Goal: Task Accomplishment & Management: Use online tool/utility

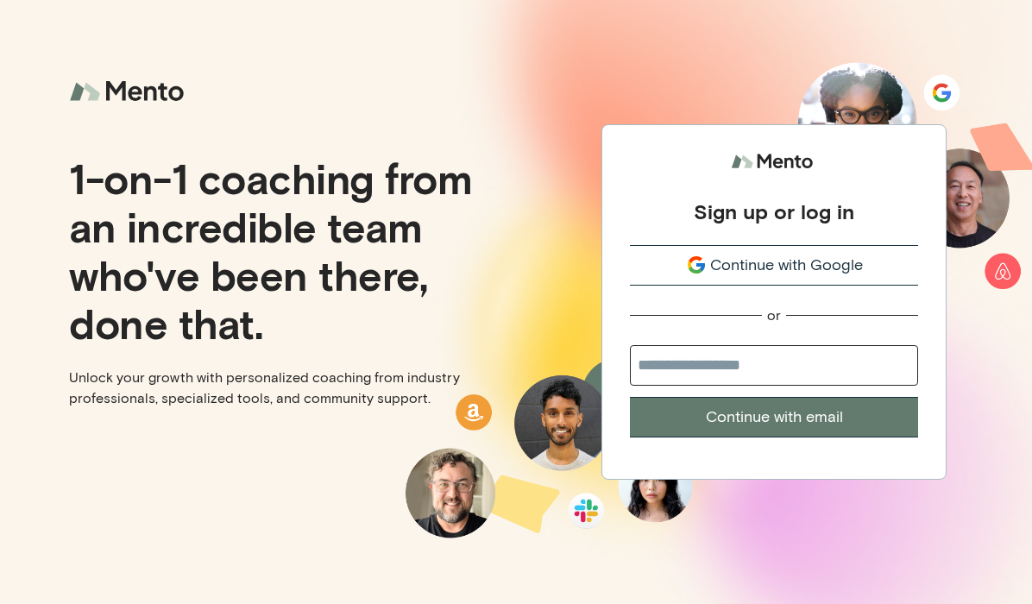
click at [698, 359] on input "email" at bounding box center [774, 365] width 288 height 41
type input "**********"
click at [741, 413] on button "Continue with email" at bounding box center [774, 417] width 288 height 41
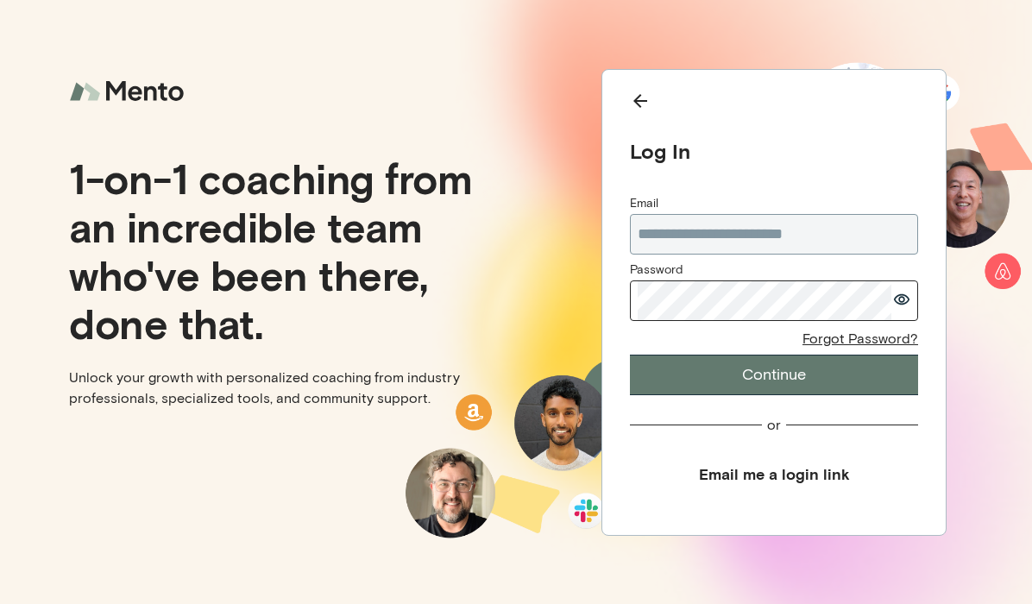
click at [630, 355] on button "Continue" at bounding box center [774, 375] width 288 height 41
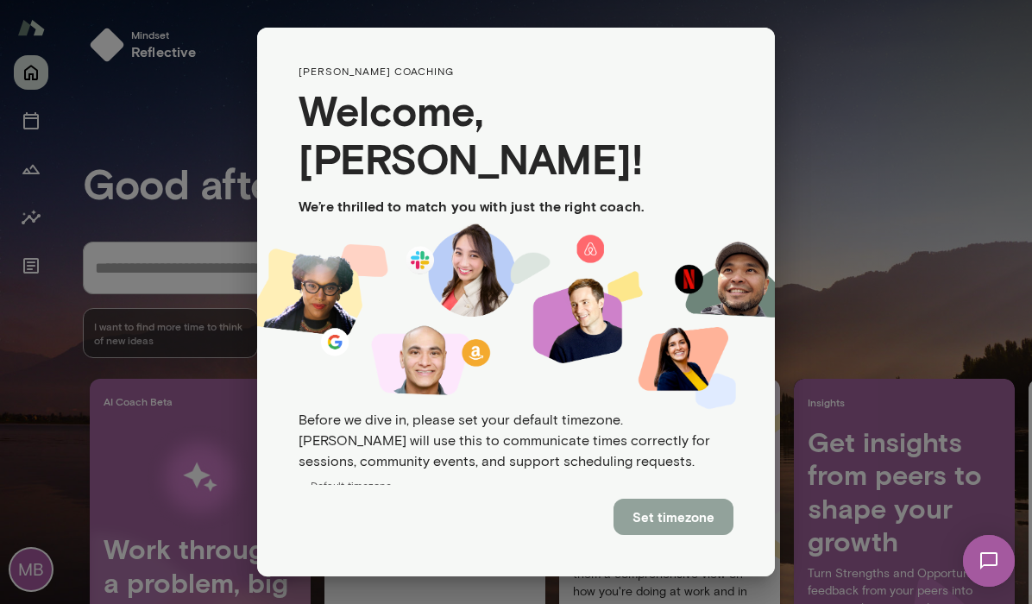
click at [685, 526] on button "Set timezone" at bounding box center [674, 517] width 120 height 36
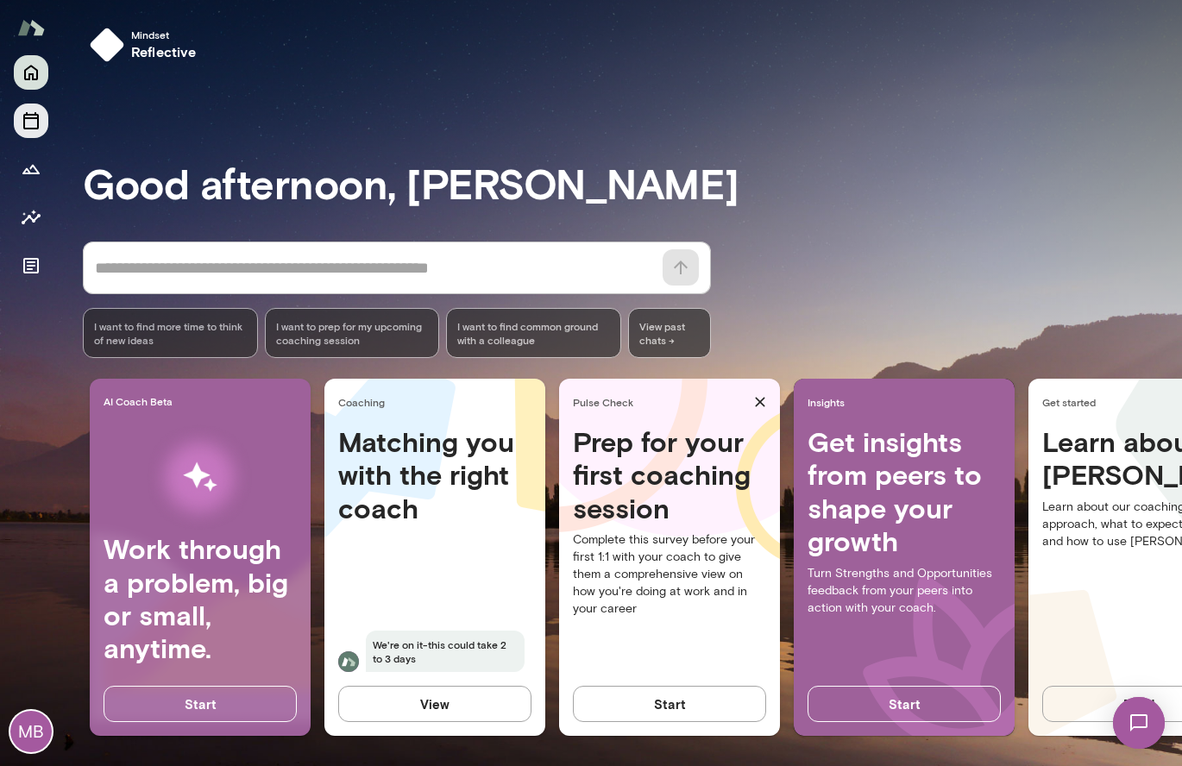
click at [33, 129] on icon "Sessions" at bounding box center [31, 120] width 21 height 21
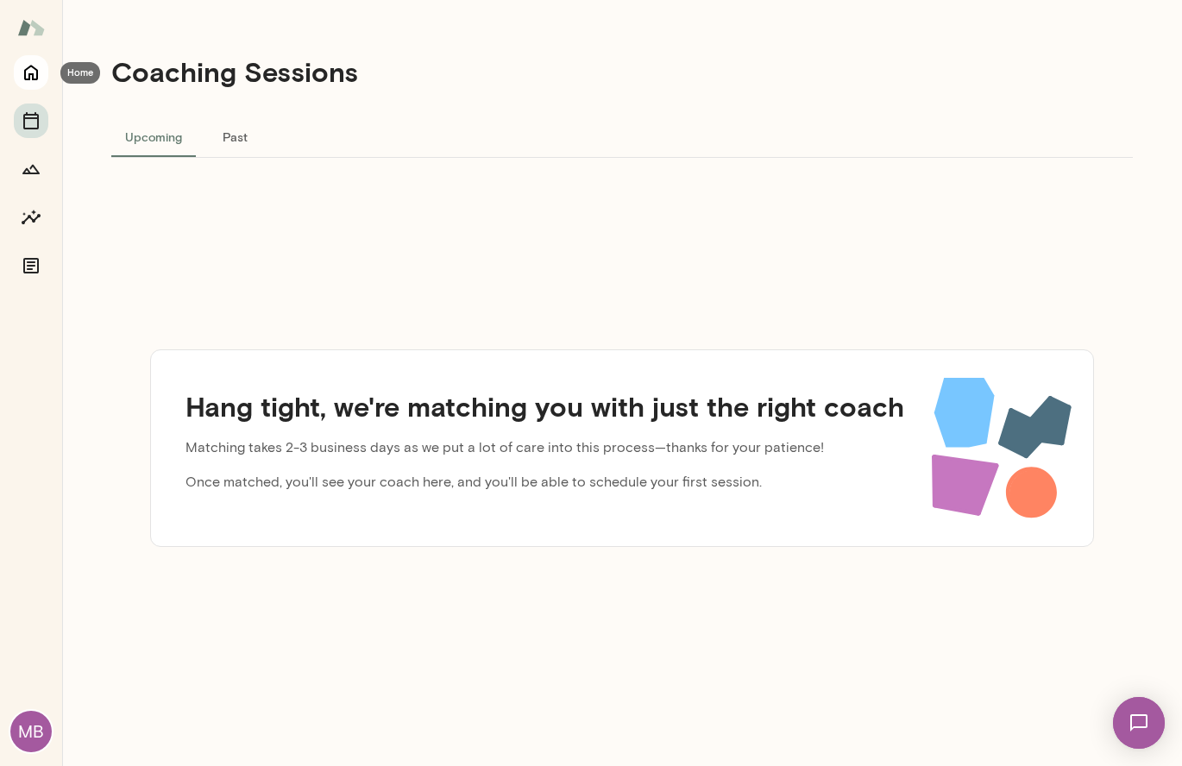
click at [35, 65] on icon "Home" at bounding box center [31, 72] width 21 height 21
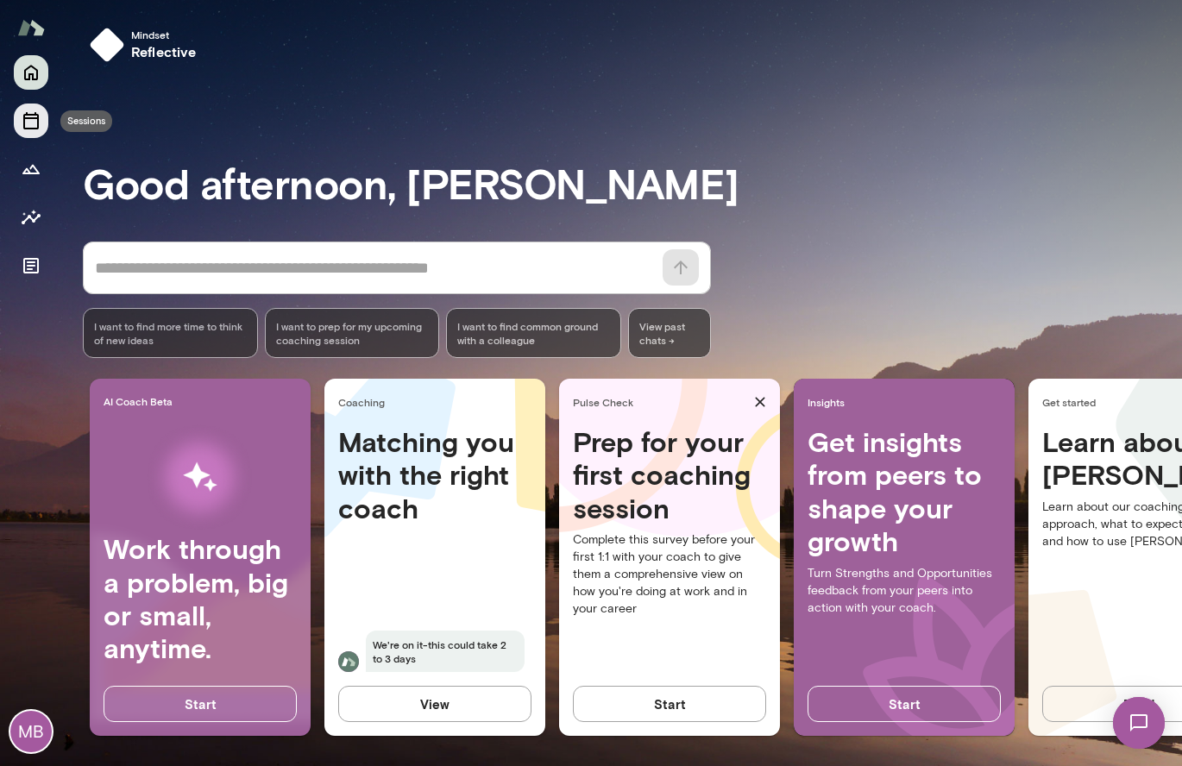
click at [30, 132] on button "Sessions" at bounding box center [31, 121] width 35 height 35
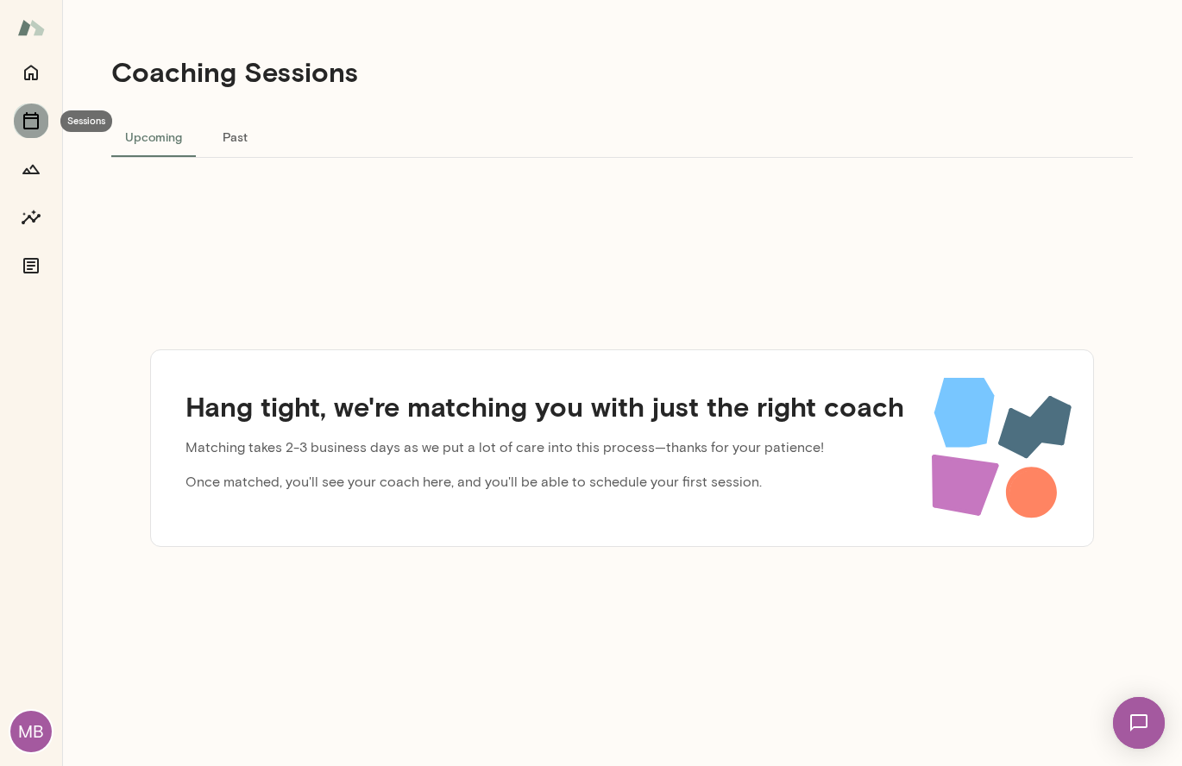
click at [37, 120] on icon "Sessions" at bounding box center [31, 120] width 16 height 17
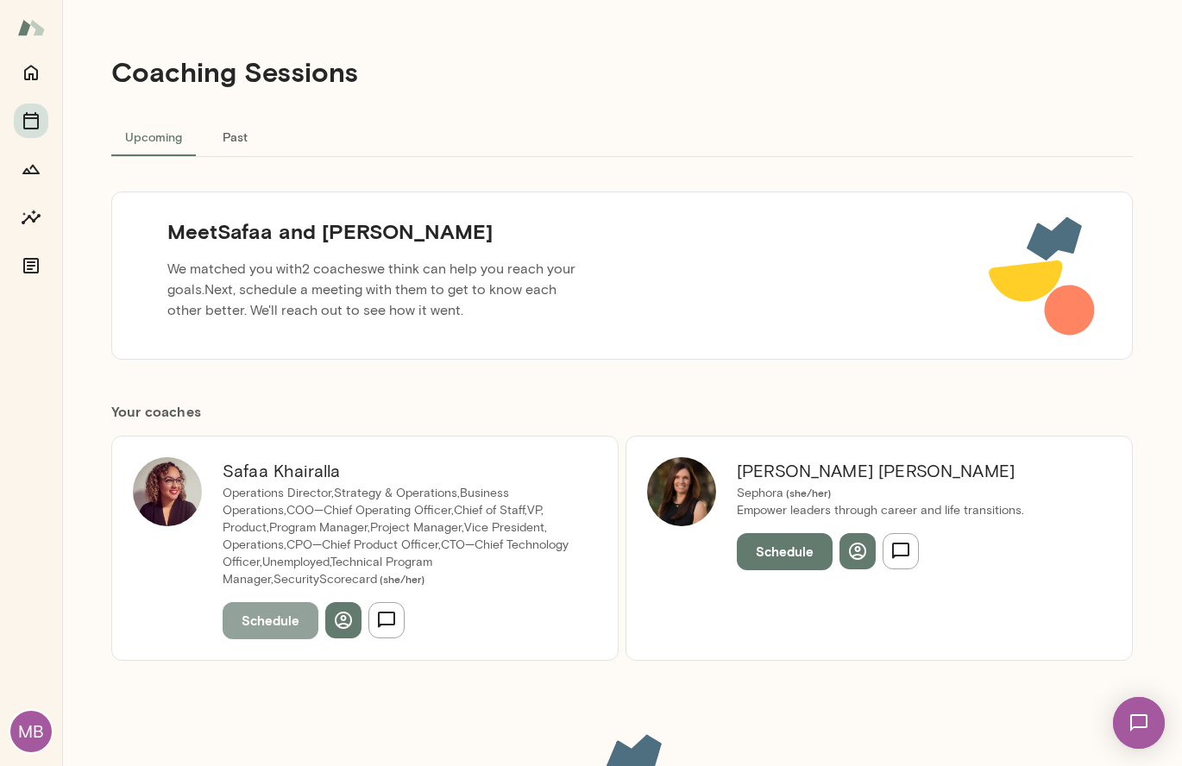
click at [262, 623] on button "Schedule" at bounding box center [271, 620] width 96 height 36
